Goal: Task Accomplishment & Management: Complete application form

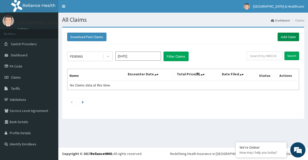
click at [295, 35] on link "Add Claim" at bounding box center [288, 37] width 22 height 9
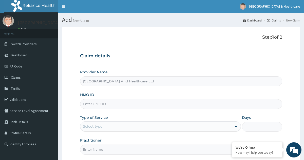
type input "Cavesbury Hospital And Healthcare Ltd"
click at [124, 105] on input "HMO ID" at bounding box center [181, 104] width 202 height 10
type input "cya/"
click at [21, 100] on link "Validations" at bounding box center [29, 99] width 58 height 11
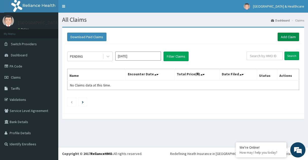
click at [296, 39] on link "Add Claim" at bounding box center [288, 37] width 22 height 9
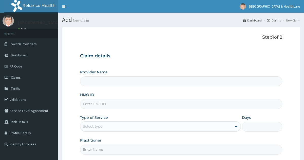
drag, startPoint x: 0, startPoint y: 0, endPoint x: 124, endPoint y: 104, distance: 162.1
click at [124, 104] on input "HMO ID" at bounding box center [181, 104] width 202 height 10
type input "c"
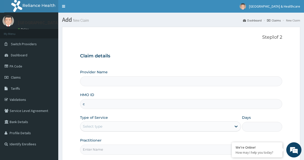
type input "[GEOGRAPHIC_DATA] And Healthcare Ltd"
type input "cya/10923/a"
click at [126, 128] on div "Select type" at bounding box center [155, 127] width 151 height 8
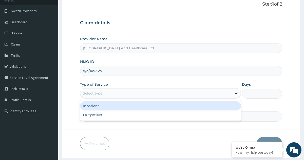
scroll to position [48, 0]
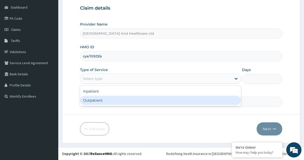
click at [92, 102] on div "Outpatient" at bounding box center [160, 100] width 161 height 9
type input "1"
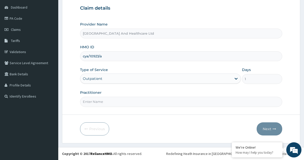
drag, startPoint x: 169, startPoint y: 104, endPoint x: 156, endPoint y: 111, distance: 14.6
click at [169, 104] on input "Practitioner" at bounding box center [181, 102] width 202 height 10
type input "dr [PERSON_NAME]"
click at [268, 128] on button "Next" at bounding box center [270, 129] width 26 height 13
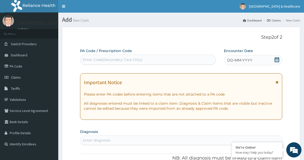
click at [271, 61] on div "DD-MM-YYYY" at bounding box center [253, 60] width 58 height 10
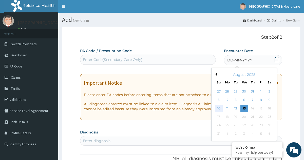
click at [216, 109] on div "10" at bounding box center [219, 109] width 8 height 8
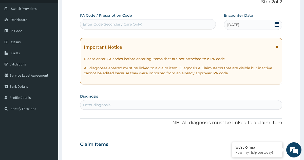
scroll to position [51, 0]
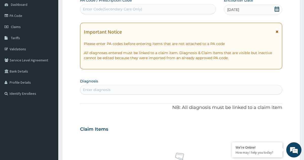
click at [237, 88] on div "Enter diagnosis" at bounding box center [180, 90] width 201 height 8
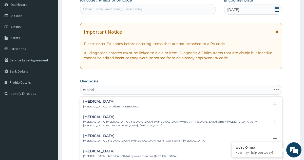
type input "[MEDICAL_DATA]"
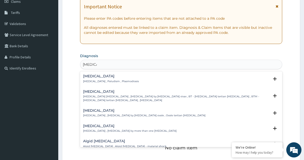
click at [107, 81] on p "[MEDICAL_DATA] , Paludism , Plasmodiosis" at bounding box center [111, 82] width 56 height 4
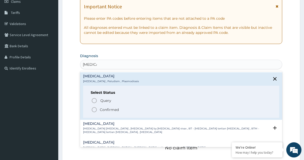
click at [96, 110] on icon "status option filled" at bounding box center [94, 110] width 6 height 6
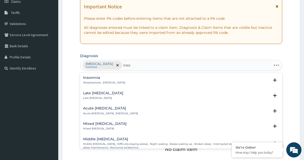
type input "insom"
click at [99, 82] on p "Sleeplessness , [MEDICAL_DATA]" at bounding box center [104, 83] width 42 height 4
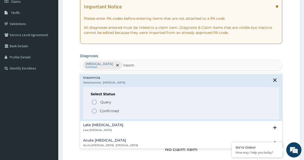
click at [97, 80] on h4 "Insomnia" at bounding box center [104, 78] width 42 height 4
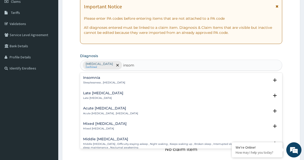
click at [98, 83] on p "Sleeplessness , [MEDICAL_DATA]" at bounding box center [104, 83] width 42 height 4
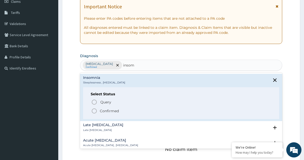
click at [92, 111] on circle "status option filled" at bounding box center [94, 111] width 5 height 5
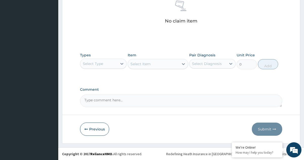
scroll to position [205, 0]
click at [123, 64] on icon at bounding box center [121, 63] width 5 height 5
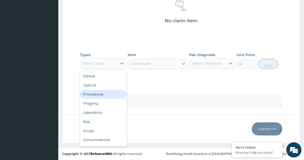
click at [96, 95] on div "Procedures" at bounding box center [103, 94] width 46 height 9
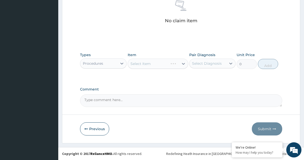
click at [164, 64] on div "Select Item" at bounding box center [158, 64] width 61 height 10
click at [173, 63] on div "Select Item" at bounding box center [158, 64] width 61 height 10
click at [182, 64] on icon at bounding box center [183, 63] width 5 height 5
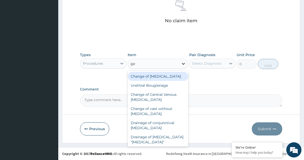
type input "g"
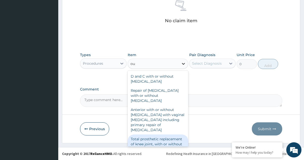
type input "o"
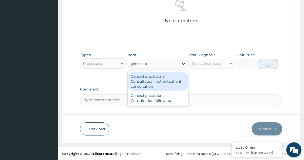
type input "general pr"
click at [143, 80] on div "General practitioner Consultation first outpatient consultation" at bounding box center [158, 81] width 61 height 19
type input "3600"
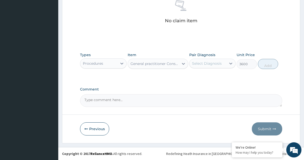
click at [211, 65] on div "Select Diagnosis" at bounding box center [207, 63] width 30 height 5
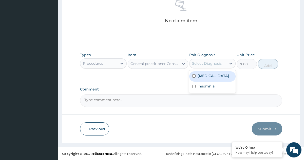
click at [204, 76] on label "[MEDICAL_DATA]" at bounding box center [213, 75] width 31 height 5
checkbox input "true"
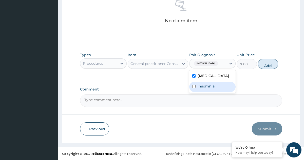
click at [201, 85] on label "Insomnia" at bounding box center [206, 86] width 17 height 5
checkbox input "true"
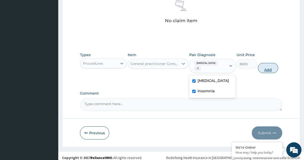
click at [268, 66] on button "Add" at bounding box center [268, 68] width 20 height 10
type input "0"
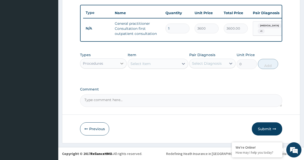
scroll to position [188, 0]
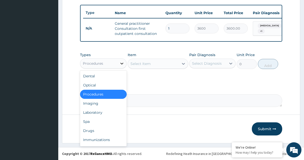
click at [118, 61] on div at bounding box center [121, 63] width 9 height 9
click at [92, 111] on div "Laboratory" at bounding box center [103, 112] width 46 height 9
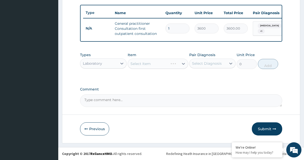
click at [176, 64] on div "Select Item" at bounding box center [158, 64] width 61 height 10
click at [162, 65] on div "Select Item" at bounding box center [158, 64] width 61 height 10
click at [144, 63] on div "Select Item" at bounding box center [141, 63] width 20 height 5
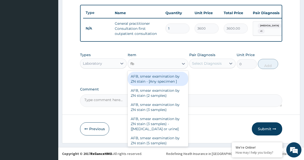
type input "fbc"
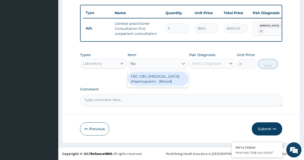
click at [164, 80] on div "FBC CBC-[MEDICAL_DATA] (Haemogram) - [Blood]" at bounding box center [158, 79] width 61 height 14
type input "4200"
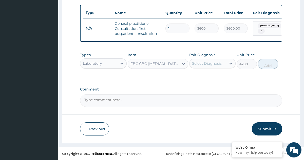
click at [204, 60] on div "Select Diagnosis" at bounding box center [208, 64] width 37 height 8
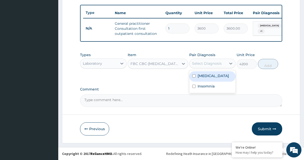
click at [198, 75] on label "[MEDICAL_DATA]" at bounding box center [213, 75] width 31 height 5
checkbox input "true"
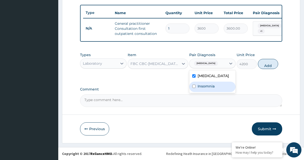
click at [198, 87] on label "Insomnia" at bounding box center [206, 86] width 17 height 5
checkbox input "true"
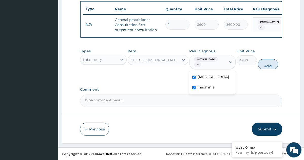
drag, startPoint x: 269, startPoint y: 67, endPoint x: 220, endPoint y: 67, distance: 48.9
click at [269, 67] on button "Add" at bounding box center [268, 64] width 20 height 10
type input "0"
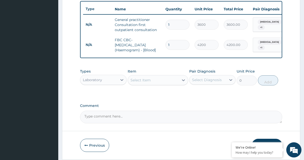
click at [152, 81] on div "Select Item" at bounding box center [153, 80] width 51 height 8
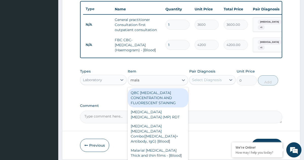
type input "malar"
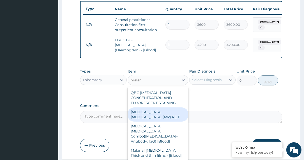
click at [168, 119] on div "[MEDICAL_DATA] [MEDICAL_DATA] (MP) RDT" at bounding box center [158, 115] width 61 height 14
type input "2100"
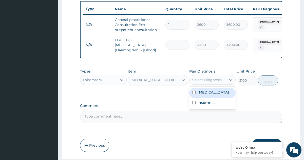
click at [216, 84] on div "Select Diagnosis" at bounding box center [208, 80] width 37 height 8
click at [206, 95] on label "[MEDICAL_DATA]" at bounding box center [213, 92] width 31 height 5
checkbox input "true"
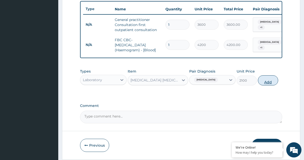
click at [268, 86] on button "Add" at bounding box center [268, 81] width 20 height 10
type input "0"
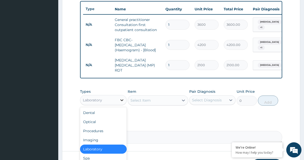
click at [123, 101] on icon at bounding box center [121, 101] width 3 height 2
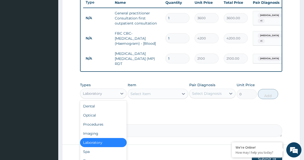
scroll to position [225, 0]
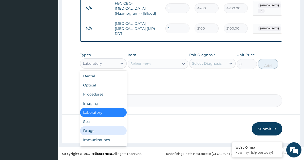
click at [88, 132] on div "Drugs" at bounding box center [103, 130] width 46 height 9
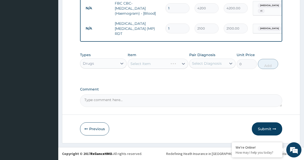
click at [167, 65] on div "Select Item" at bounding box center [158, 64] width 61 height 10
click at [151, 66] on div "Select Item" at bounding box center [158, 64] width 61 height 10
click at [159, 63] on div "Select Item" at bounding box center [153, 64] width 51 height 8
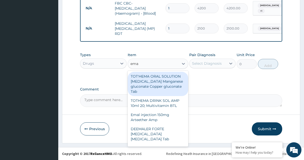
type input "emal"
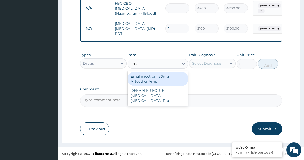
click at [150, 79] on div "Emal injection 150mg Arteether Amp" at bounding box center [158, 79] width 61 height 14
type input "730"
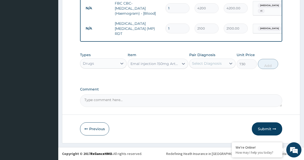
click at [210, 64] on div "Select Diagnosis" at bounding box center [207, 63] width 30 height 5
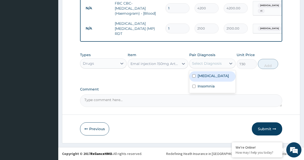
click at [203, 77] on label "[MEDICAL_DATA]" at bounding box center [213, 75] width 31 height 5
checkbox input "true"
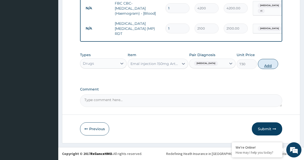
click at [268, 66] on button "Add" at bounding box center [268, 64] width 20 height 10
type input "0"
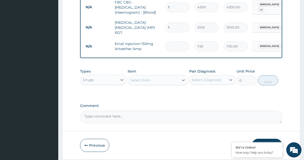
type input "0.00"
type input "3"
type input "2190.00"
type input "3"
click at [172, 78] on div "Select Item" at bounding box center [153, 80] width 51 height 8
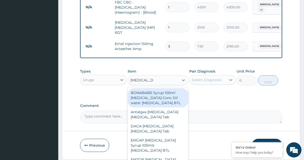
type input "[MEDICAL_DATA]"
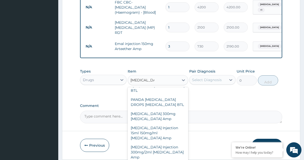
scroll to position [177, 0]
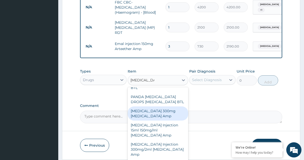
click at [163, 118] on div "[MEDICAL_DATA] 300mg [MEDICAL_DATA] Amp" at bounding box center [158, 114] width 61 height 14
type input "200"
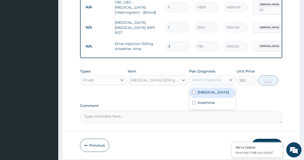
click at [220, 78] on div "Select Diagnosis" at bounding box center [208, 80] width 37 height 8
click at [207, 92] on label "[MEDICAL_DATA]" at bounding box center [213, 92] width 31 height 5
checkbox input "true"
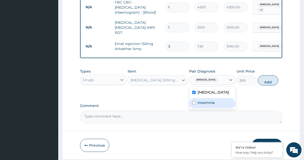
click at [206, 101] on div "Insomnia" at bounding box center [212, 103] width 46 height 10
checkbox input "true"
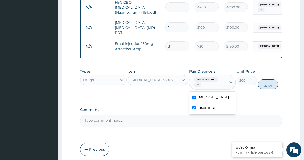
click at [264, 81] on button "Add" at bounding box center [268, 85] width 20 height 10
type input "0"
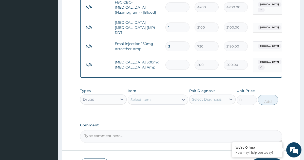
type input "0.00"
type input "2"
type input "400.00"
type input "2"
click at [177, 99] on div "Select Item" at bounding box center [153, 100] width 51 height 8
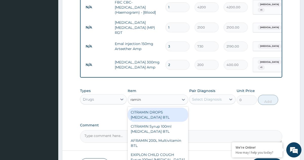
type input "ramine"
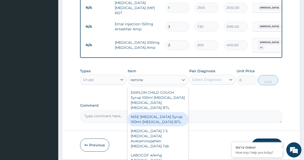
scroll to position [260, 0]
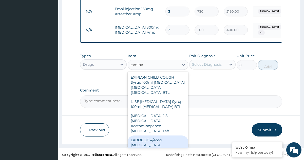
click at [147, 143] on div "LABOCOF 4/4mg [MEDICAL_DATA] [MEDICAL_DATA] Tab" at bounding box center [158, 145] width 61 height 19
type input "50"
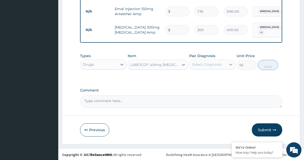
click at [229, 62] on icon at bounding box center [230, 64] width 5 height 5
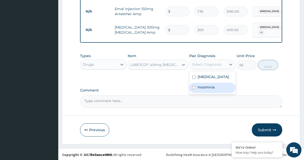
click at [205, 86] on label "Insomnia" at bounding box center [206, 87] width 17 height 5
checkbox input "true"
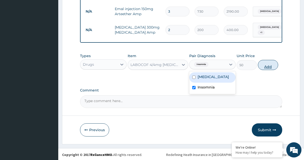
click at [269, 67] on button "Add" at bounding box center [268, 65] width 20 height 10
type input "0"
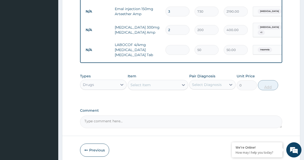
type input "0.00"
type input "6"
type input "300.00"
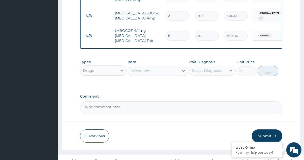
scroll to position [281, 0]
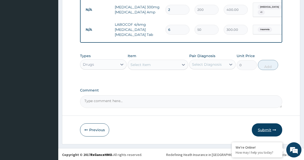
type input "6"
click at [265, 127] on button "Submit" at bounding box center [267, 130] width 30 height 13
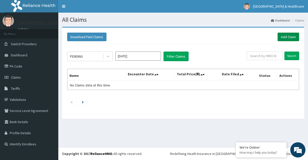
click at [291, 36] on link "Add Claim" at bounding box center [288, 37] width 22 height 9
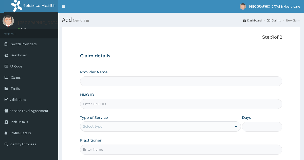
drag, startPoint x: 0, startPoint y: 0, endPoint x: 203, endPoint y: 103, distance: 227.4
click at [203, 103] on input "HMO ID" at bounding box center [181, 104] width 202 height 10
type input "[GEOGRAPHIC_DATA] And Healthcare Ltd"
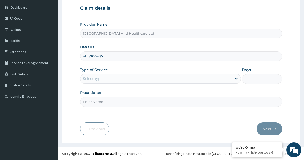
type input "ubp/10698/a"
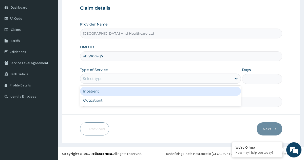
click at [205, 78] on div "Select type" at bounding box center [155, 79] width 151 height 8
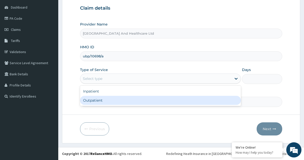
click at [101, 101] on div "Outpatient" at bounding box center [160, 100] width 161 height 9
type input "1"
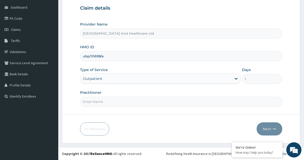
click at [106, 101] on input "Practitioner" at bounding box center [181, 102] width 202 height 10
type input "dr akinola"
click at [264, 131] on button "Next" at bounding box center [270, 129] width 26 height 13
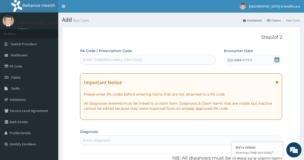
click at [273, 64] on div "DD-MM-YYYY" at bounding box center [253, 60] width 58 height 10
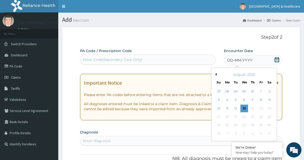
click at [235, 107] on div "12" at bounding box center [236, 109] width 8 height 8
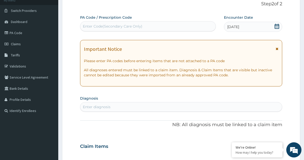
scroll to position [76, 0]
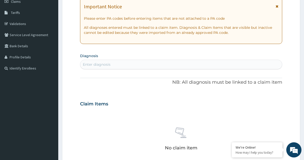
click at [245, 66] on div "Enter diagnosis" at bounding box center [180, 65] width 201 height 8
type input "infertility"
type input "inferti"
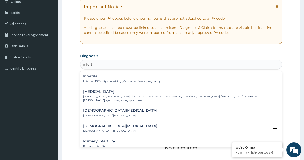
scroll to position [51, 0]
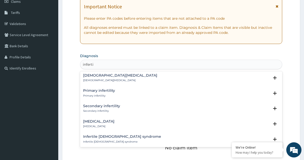
click at [108, 110] on p "Secondary infertility" at bounding box center [101, 111] width 37 height 4
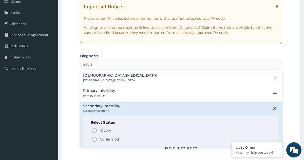
click at [104, 141] on p "Confirmed" at bounding box center [109, 139] width 19 height 5
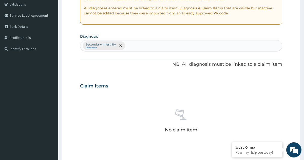
scroll to position [152, 0]
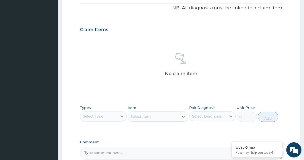
click at [121, 116] on icon at bounding box center [121, 116] width 5 height 5
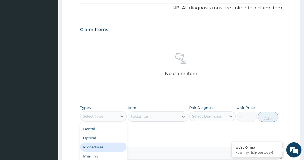
click at [99, 147] on div "Procedures" at bounding box center [103, 147] width 46 height 9
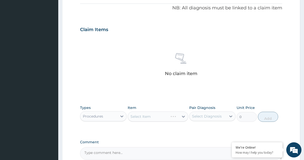
click at [166, 118] on div "Select Item" at bounding box center [158, 117] width 61 height 10
click at [145, 114] on div "Select Item" at bounding box center [158, 117] width 61 height 10
click at [144, 115] on div "Select Item" at bounding box center [141, 116] width 20 height 5
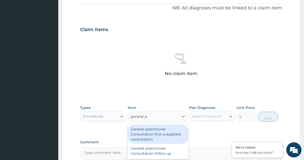
type input "general pr"
click at [153, 137] on div "General practitioner Consultation first outpatient consultation" at bounding box center [158, 134] width 61 height 19
type input "3600"
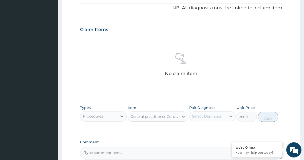
click at [231, 115] on icon at bounding box center [230, 116] width 5 height 5
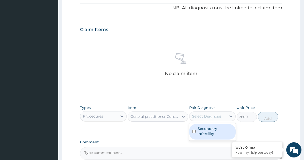
click at [206, 129] on label "Secondary infertility" at bounding box center [215, 131] width 35 height 10
checkbox input "true"
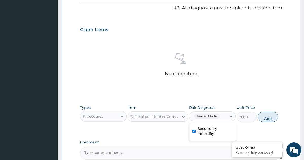
click at [268, 120] on button "Add" at bounding box center [268, 117] width 20 height 10
type input "0"
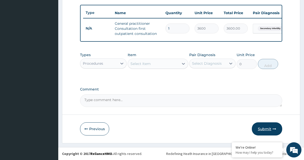
click at [266, 128] on button "Submit" at bounding box center [267, 129] width 30 height 13
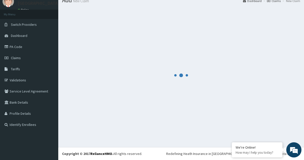
scroll to position [188, 0]
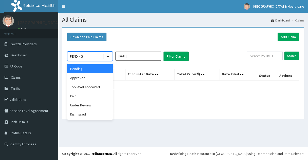
click at [106, 54] on div at bounding box center [107, 56] width 9 height 9
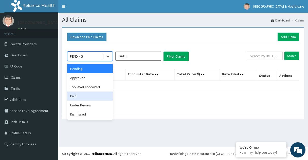
click at [74, 96] on div "Paid" at bounding box center [90, 96] width 46 height 9
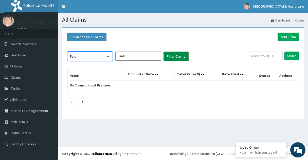
click at [176, 55] on button "Filter Claims" at bounding box center [175, 57] width 25 height 10
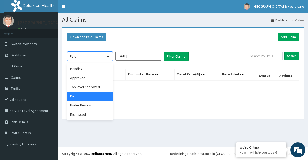
click at [107, 58] on icon at bounding box center [107, 56] width 5 height 5
click at [79, 78] on div "Approved" at bounding box center [90, 77] width 46 height 9
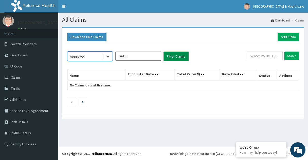
click at [175, 54] on button "Filter Claims" at bounding box center [175, 57] width 25 height 10
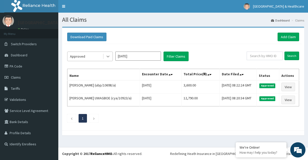
click at [106, 55] on icon at bounding box center [107, 56] width 5 height 5
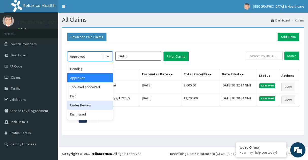
click at [85, 107] on div "Under Review" at bounding box center [90, 105] width 46 height 9
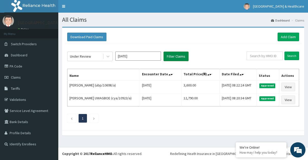
click at [175, 59] on button "Filter Claims" at bounding box center [175, 57] width 25 height 10
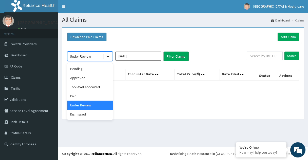
click at [108, 59] on icon at bounding box center [107, 56] width 5 height 5
click at [89, 84] on div "Top level Approved" at bounding box center [90, 87] width 46 height 9
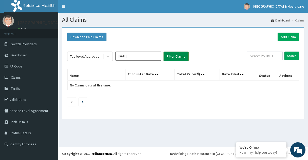
click at [177, 54] on button "Filter Claims" at bounding box center [175, 57] width 25 height 10
click at [109, 57] on icon at bounding box center [107, 56] width 5 height 5
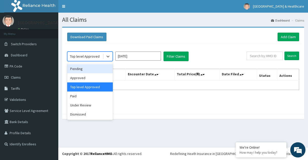
click at [89, 70] on div "Pending" at bounding box center [90, 68] width 46 height 9
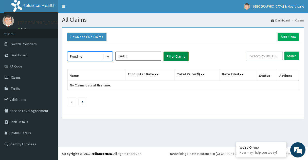
click at [177, 57] on button "Filter Claims" at bounding box center [175, 57] width 25 height 10
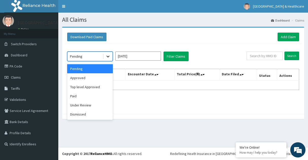
click at [106, 56] on icon at bounding box center [107, 56] width 5 height 5
click at [77, 78] on div "Approved" at bounding box center [90, 77] width 46 height 9
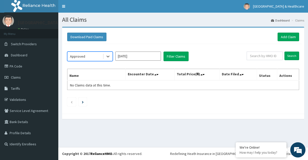
click at [145, 59] on input "Aug 2025" at bounding box center [138, 56] width 46 height 9
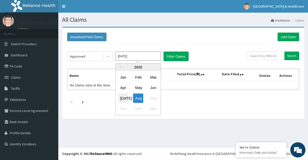
click at [122, 99] on div "Jul" at bounding box center [123, 98] width 10 height 9
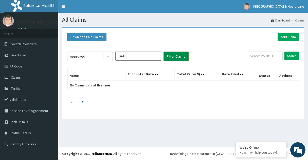
click at [178, 60] on button "Filter Claims" at bounding box center [175, 57] width 25 height 10
click at [108, 58] on icon at bounding box center [107, 56] width 5 height 5
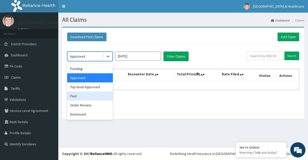
click at [75, 97] on div "Paid" at bounding box center [90, 96] width 46 height 9
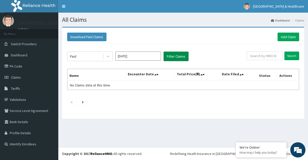
click at [174, 56] on button "Filter Claims" at bounding box center [175, 57] width 25 height 10
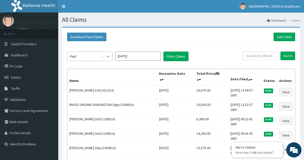
click at [109, 55] on icon at bounding box center [107, 56] width 5 height 5
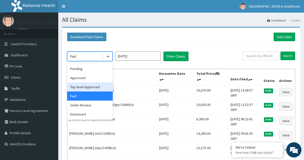
click at [152, 58] on input "Jul 2025" at bounding box center [138, 56] width 46 height 9
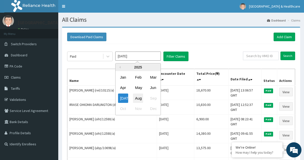
click at [140, 98] on div "Aug" at bounding box center [138, 98] width 10 height 9
type input "Aug 2025"
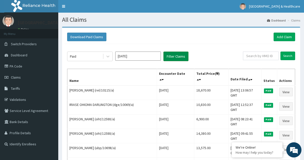
click at [171, 54] on button "Filter Claims" at bounding box center [175, 57] width 25 height 10
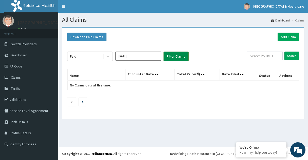
click at [171, 58] on button "Filter Claims" at bounding box center [175, 57] width 25 height 10
